Goal: Information Seeking & Learning: Learn about a topic

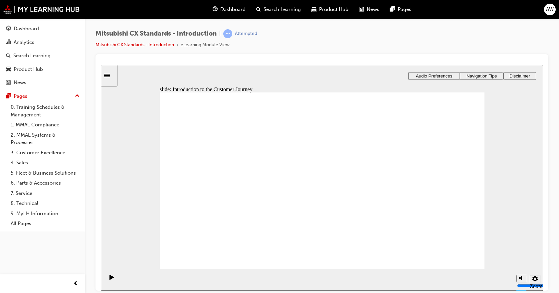
drag, startPoint x: 336, startPoint y: 197, endPoint x: 314, endPoint y: 191, distance: 23.6
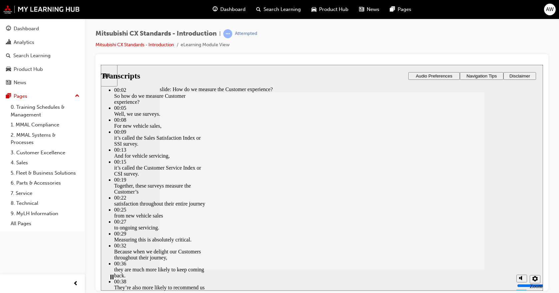
type input "187"
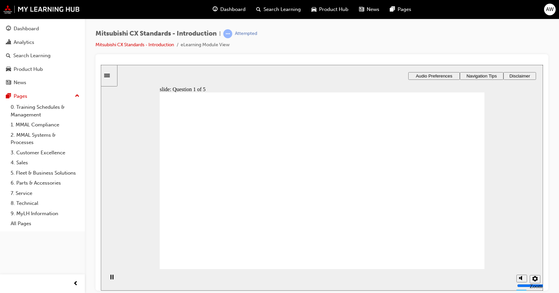
radio input "true"
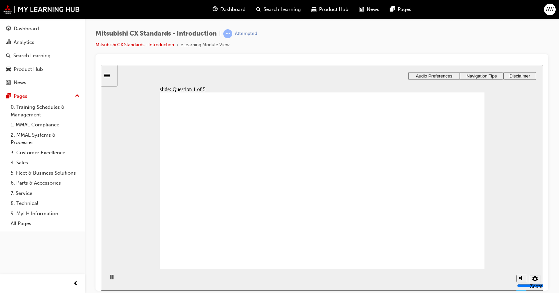
radio input "false"
radio input "true"
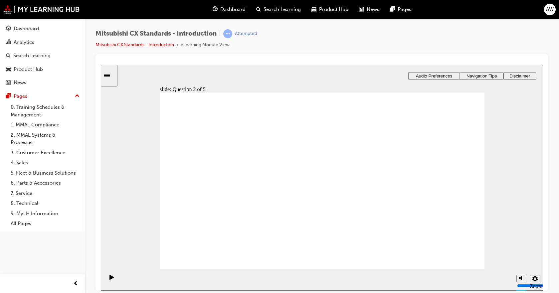
radio input "true"
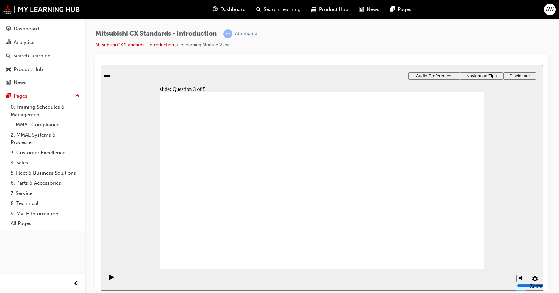
radio input "true"
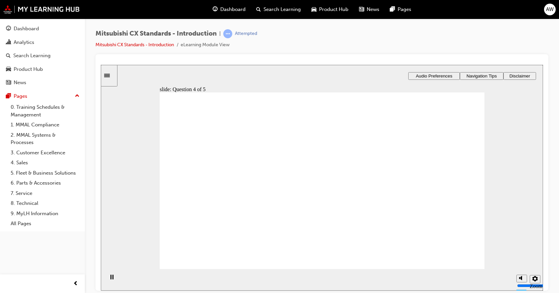
radio input "true"
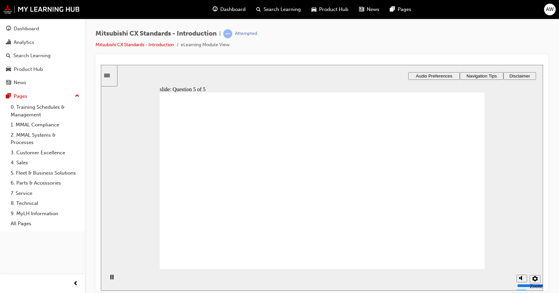
radio input "true"
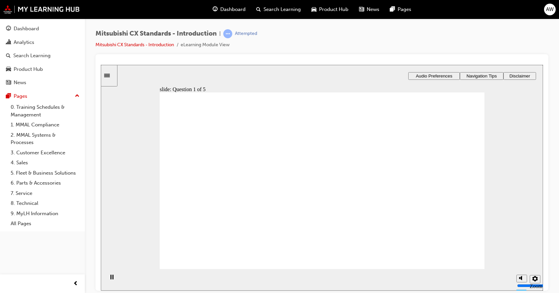
radio input "true"
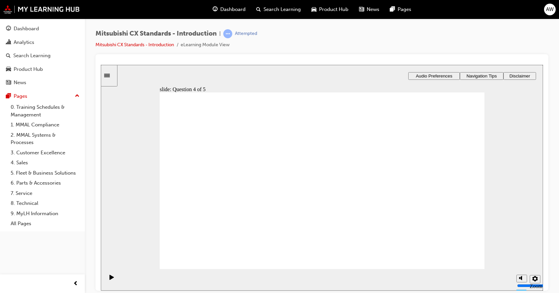
radio input "true"
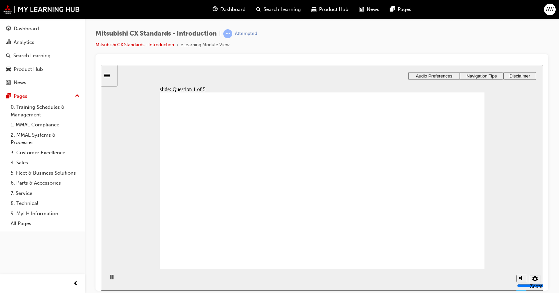
radio input "true"
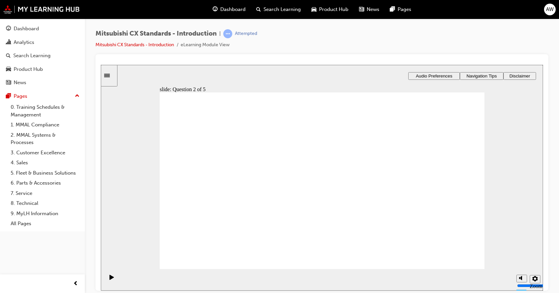
radio input "true"
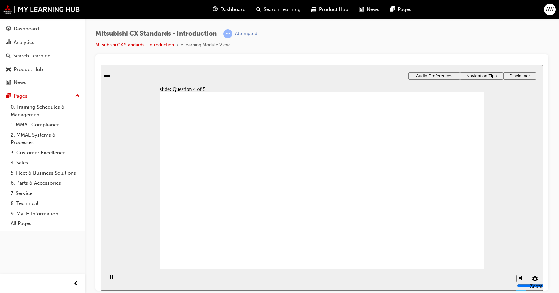
radio input "true"
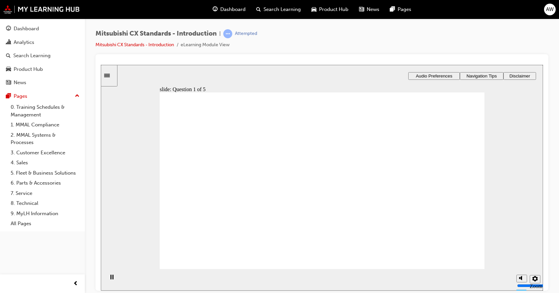
radio input "true"
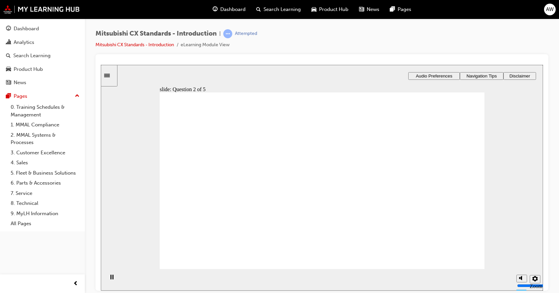
drag, startPoint x: 184, startPoint y: 180, endPoint x: 187, endPoint y: 176, distance: 4.5
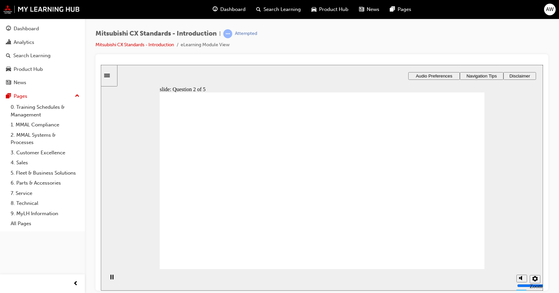
radio input "false"
radio input "true"
